Goal: Navigation & Orientation: Understand site structure

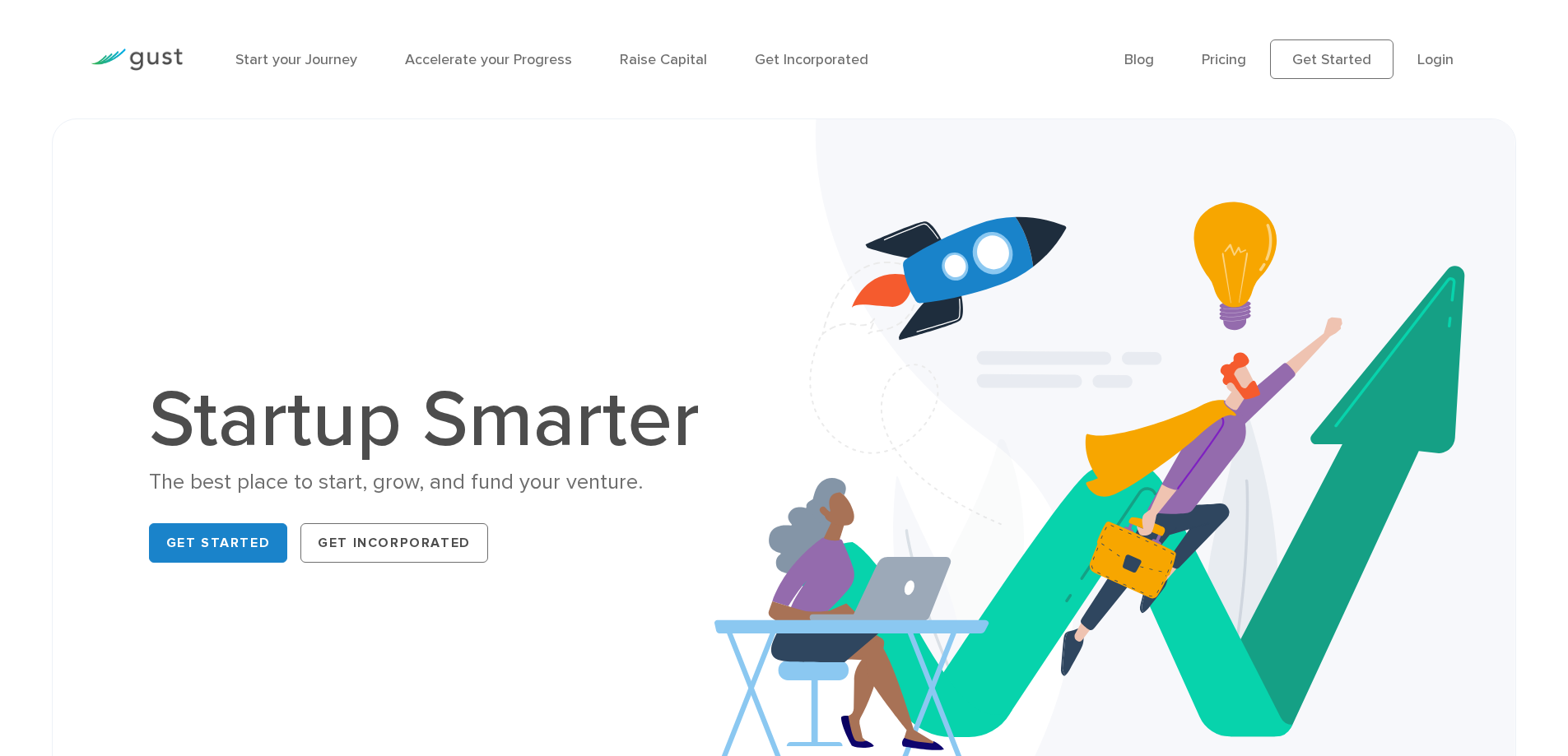
click at [323, 76] on div "Start your Journey Accelerate your Progress Raise Capital Get Incorporated" at bounding box center [667, 59] width 888 height 71
click at [324, 69] on li "Start your Journey" at bounding box center [296, 60] width 122 height 23
click at [305, 60] on link "Start your Journey" at bounding box center [296, 59] width 122 height 17
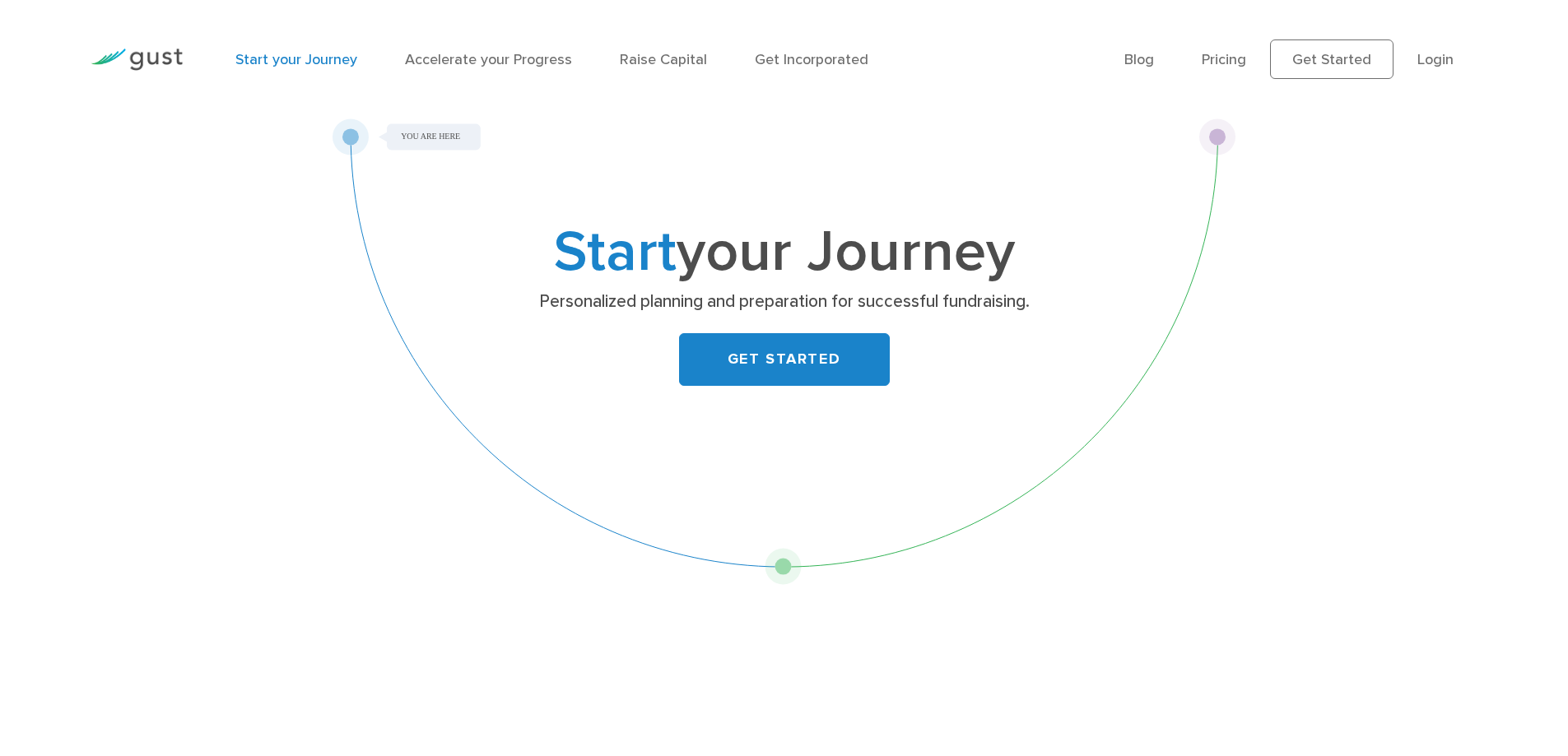
click at [443, 74] on div "Start your Journey Accelerate your Progress Raise Capital Get Incorporated" at bounding box center [667, 59] width 888 height 71
click at [468, 63] on link "Accelerate your Progress" at bounding box center [488, 59] width 167 height 17
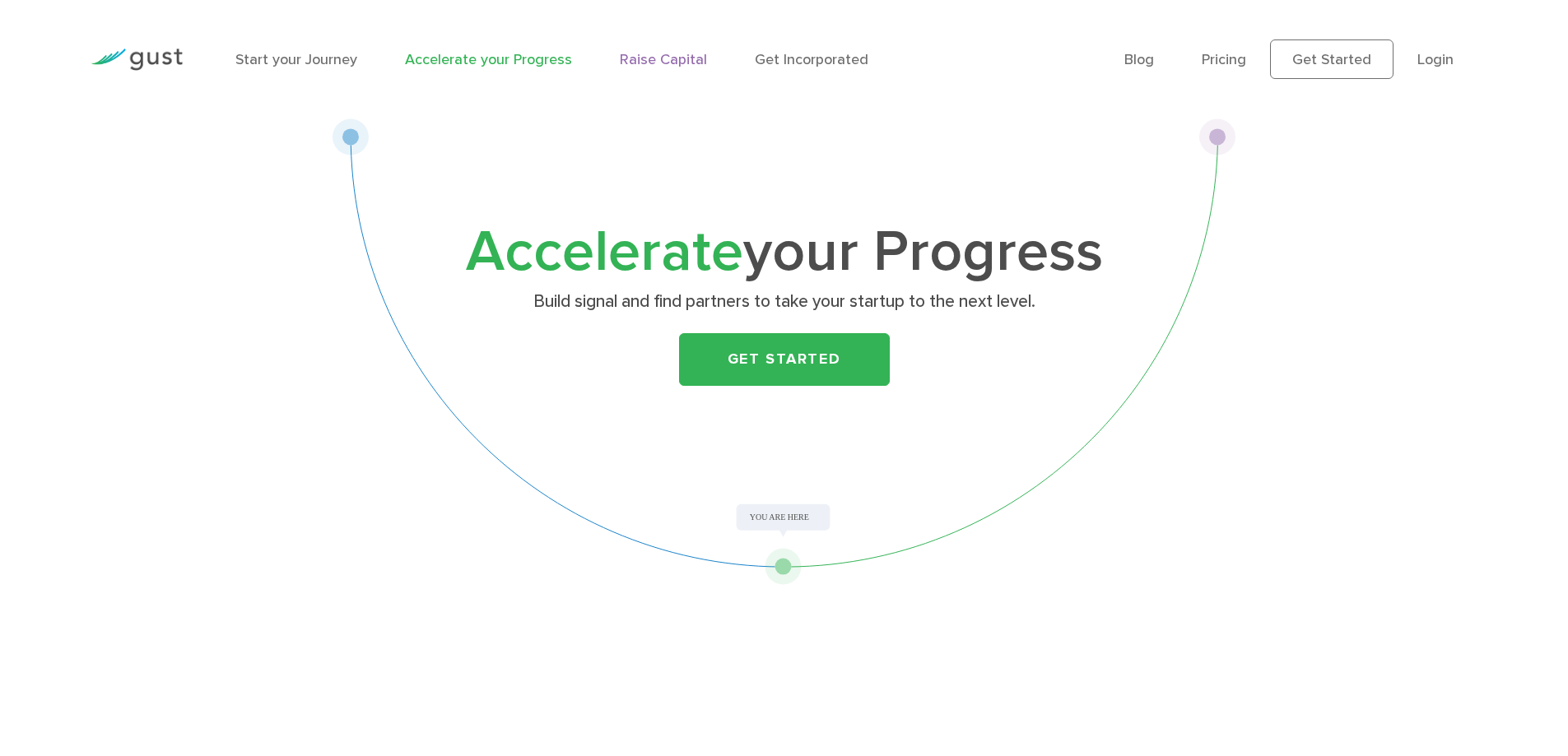
click at [668, 61] on link "Raise Capital" at bounding box center [663, 59] width 88 height 17
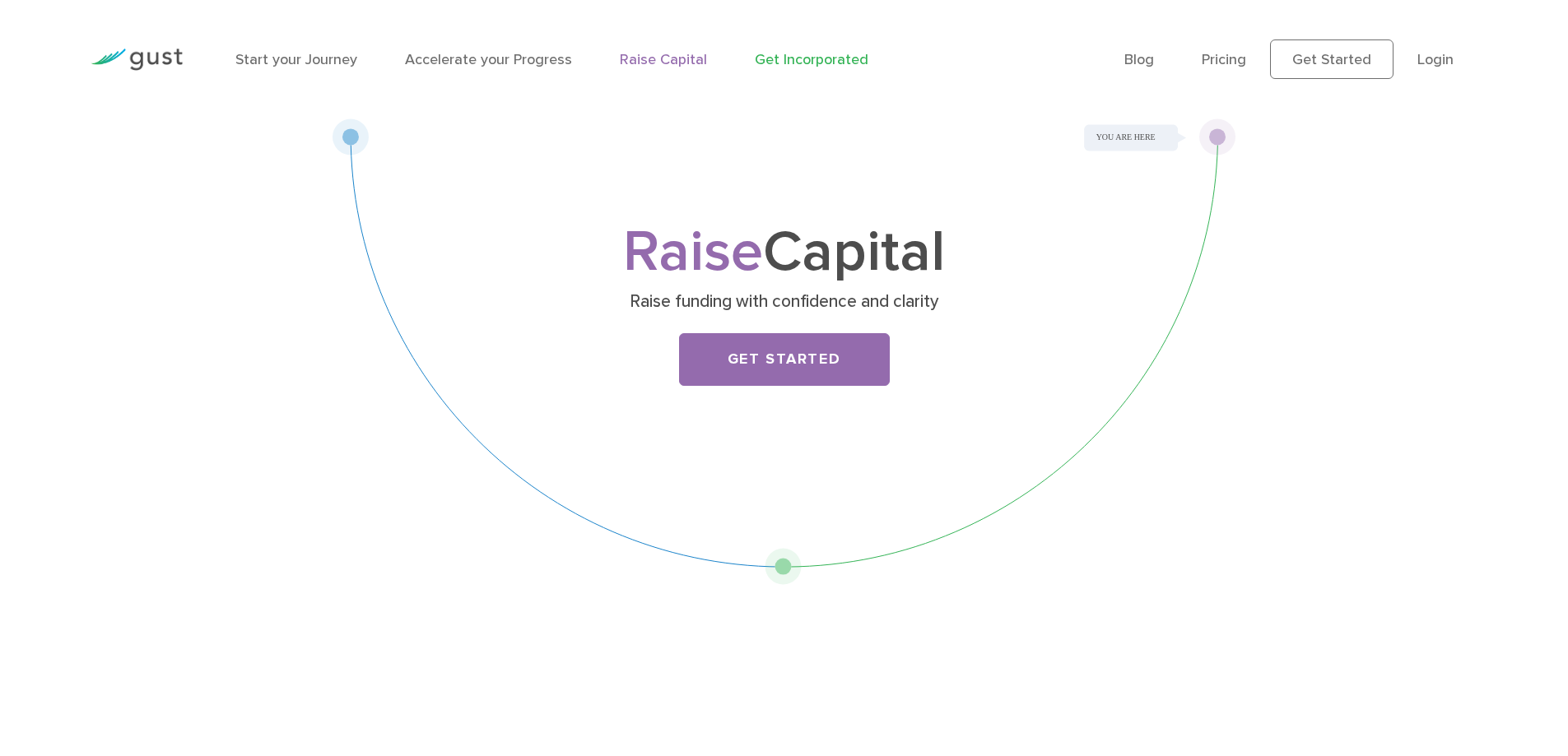
click at [783, 51] on link "Get Incorporated" at bounding box center [812, 59] width 114 height 17
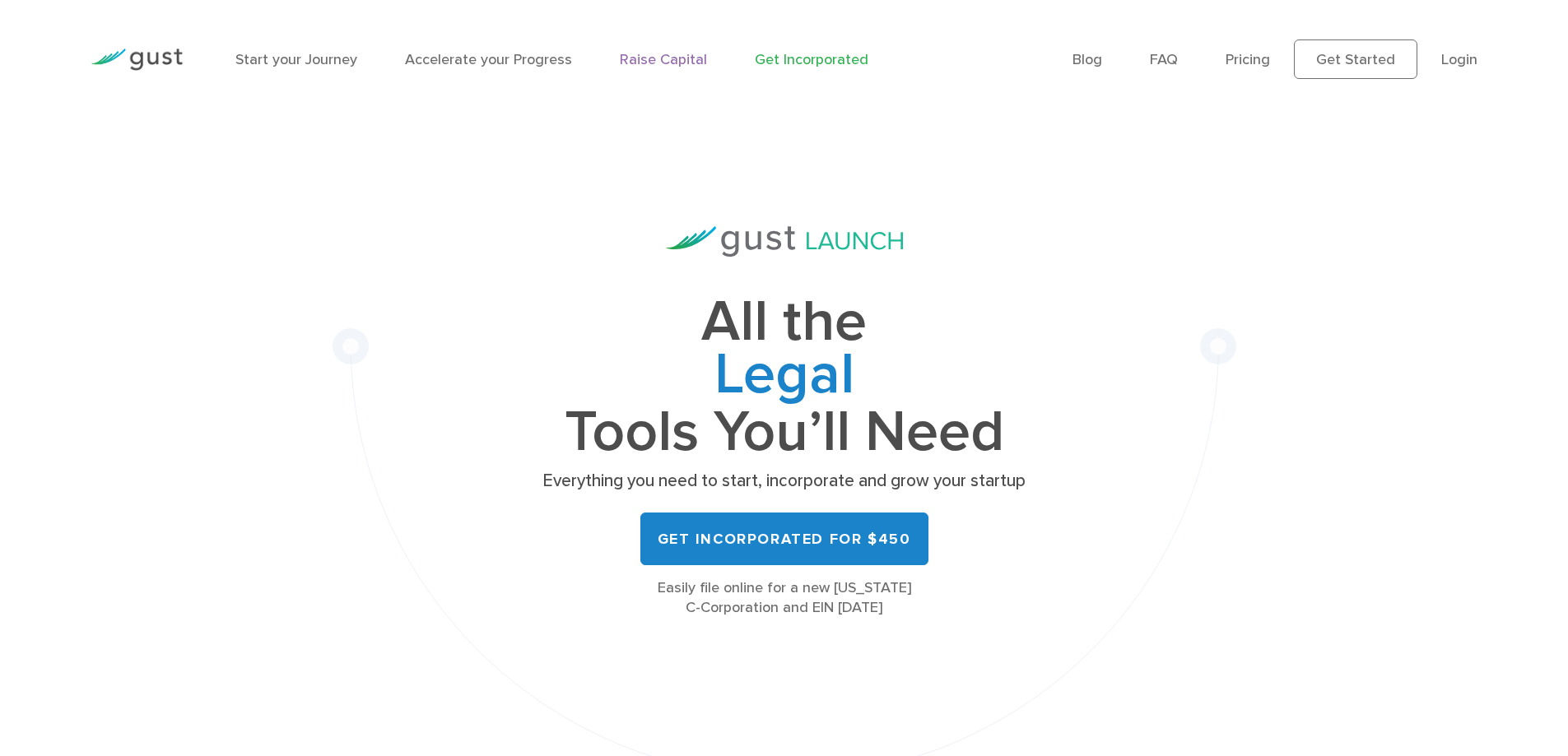
click at [660, 61] on link "Raise Capital" at bounding box center [663, 59] width 88 height 17
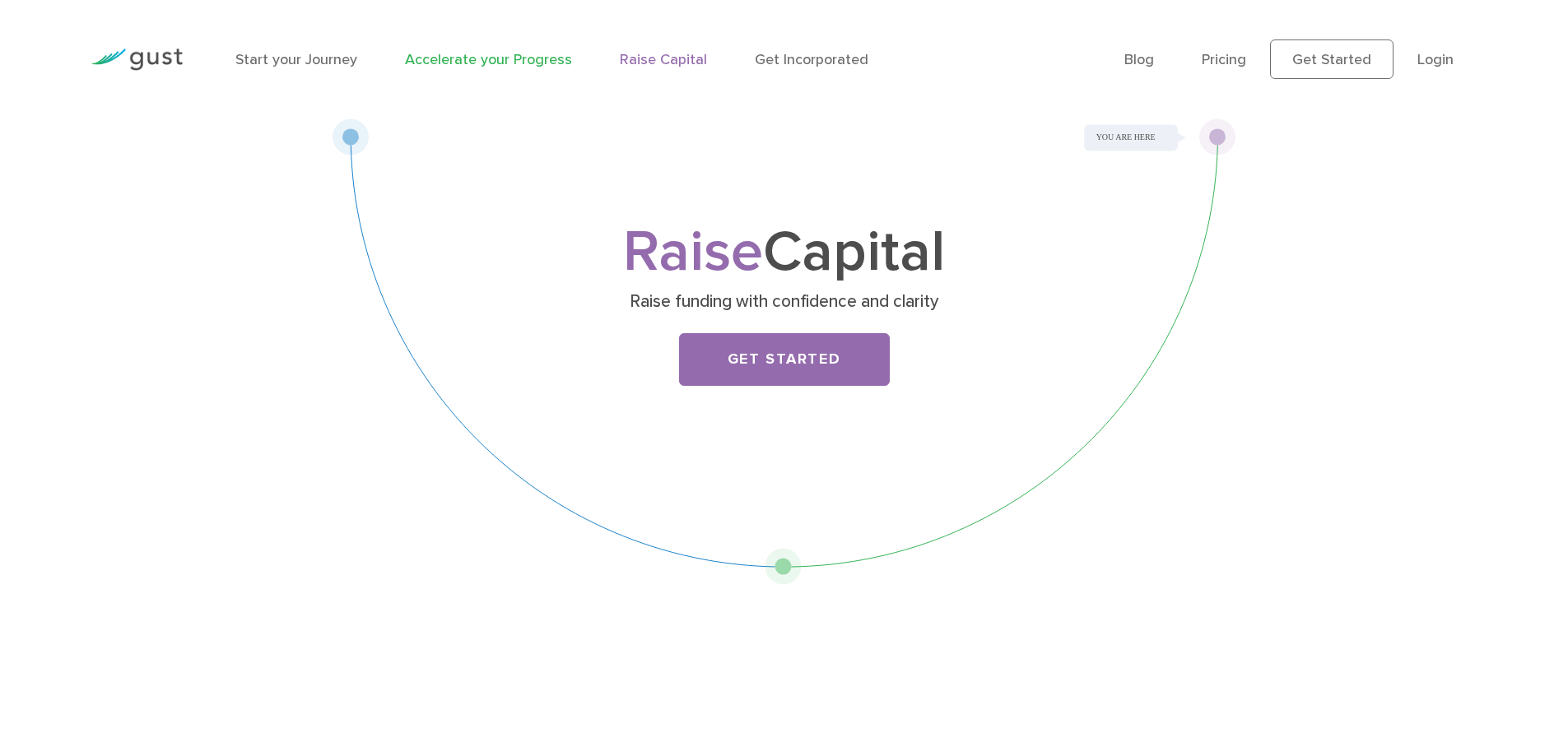
click at [521, 65] on link "Accelerate your Progress" at bounding box center [488, 59] width 167 height 17
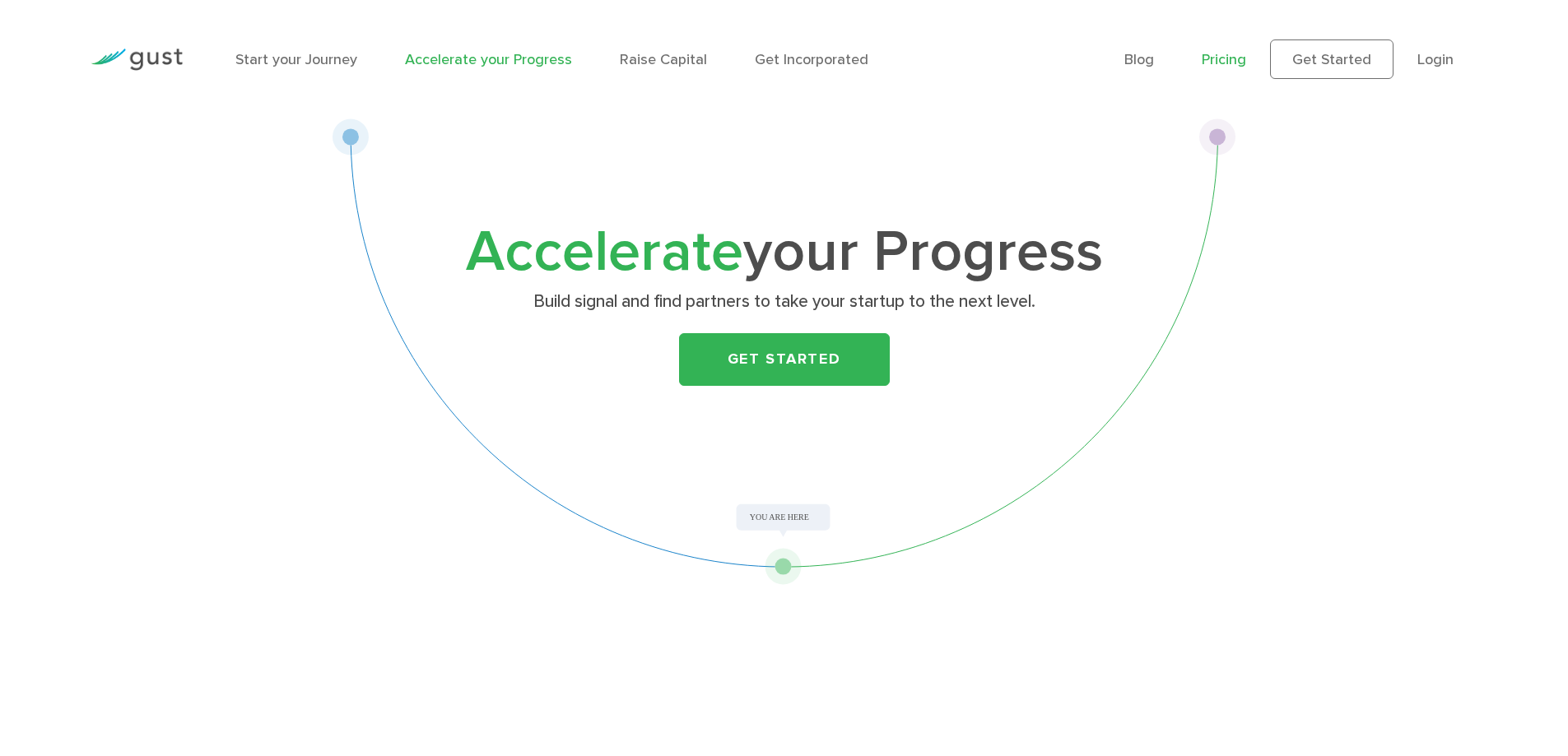
click at [1207, 60] on link "Pricing" at bounding box center [1223, 59] width 44 height 17
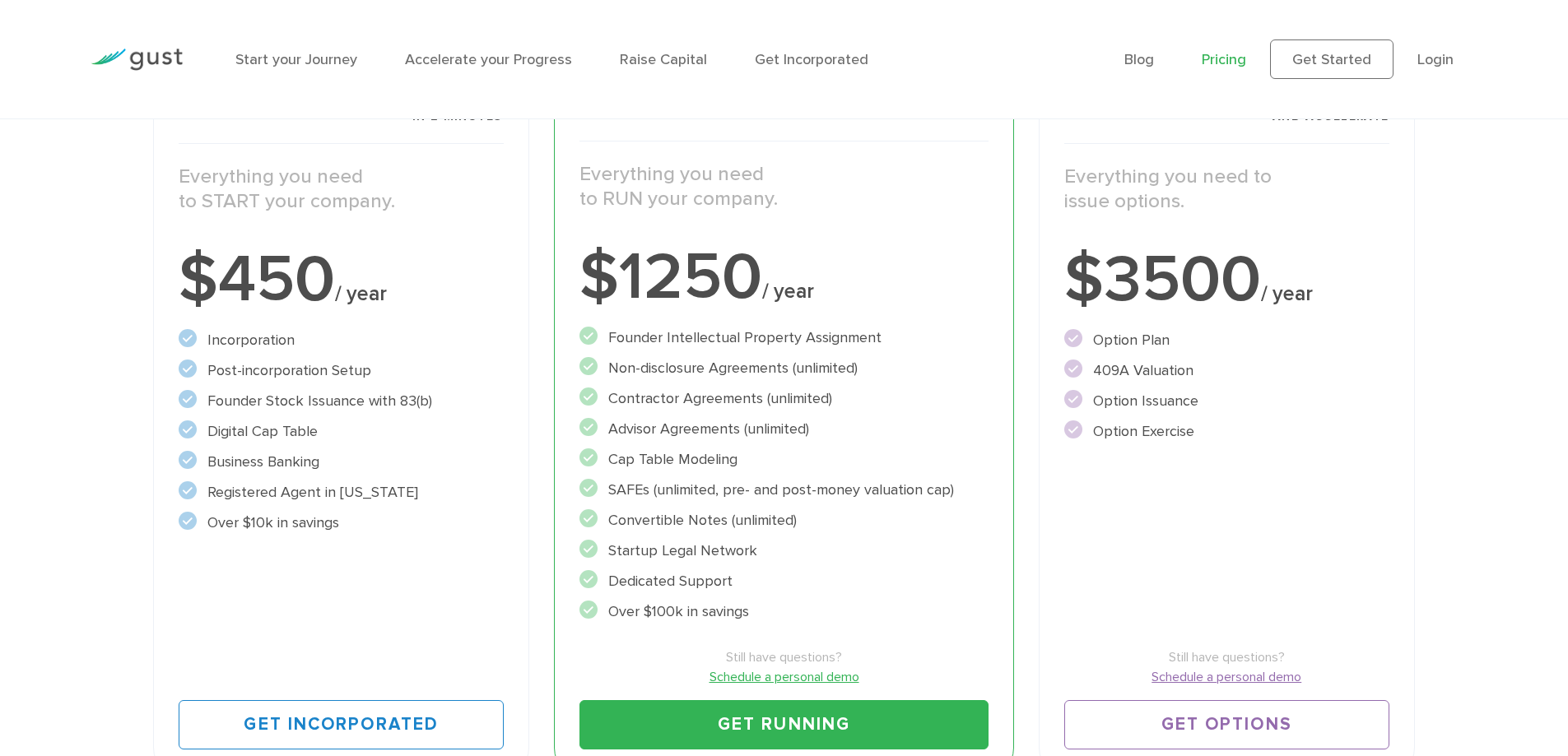
scroll to position [320, 0]
